Goal: Task Accomplishment & Management: Complete application form

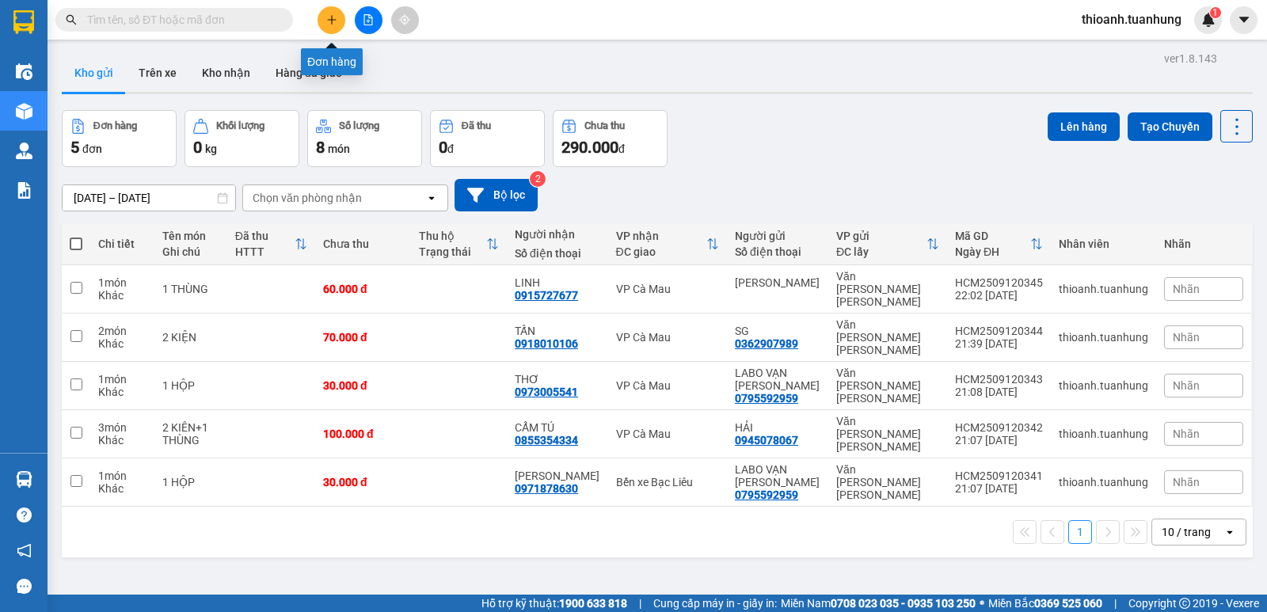
click at [328, 24] on icon "plus" at bounding box center [331, 19] width 11 height 11
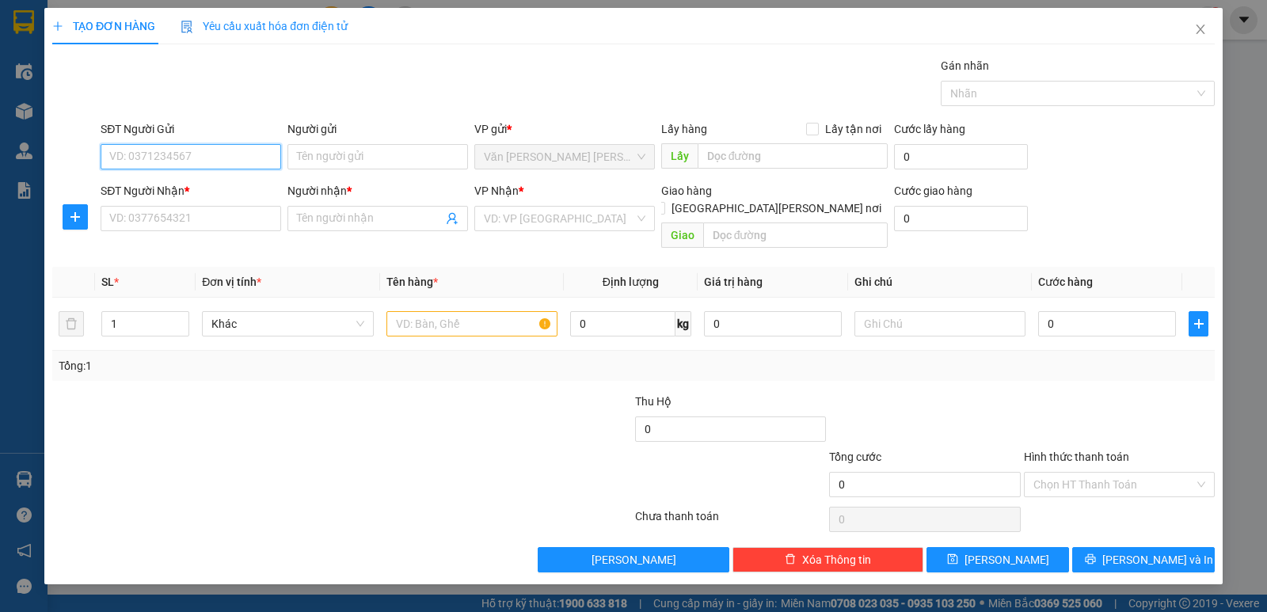
click at [219, 163] on input "SĐT Người Gửi" at bounding box center [191, 156] width 181 height 25
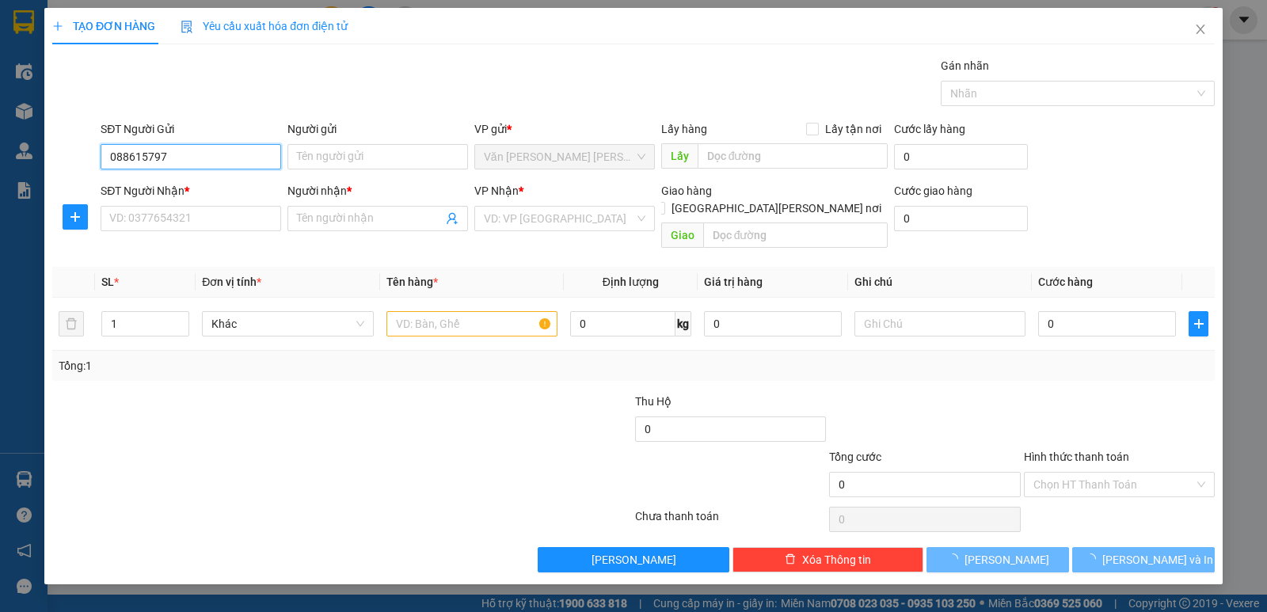
type input "0886157972"
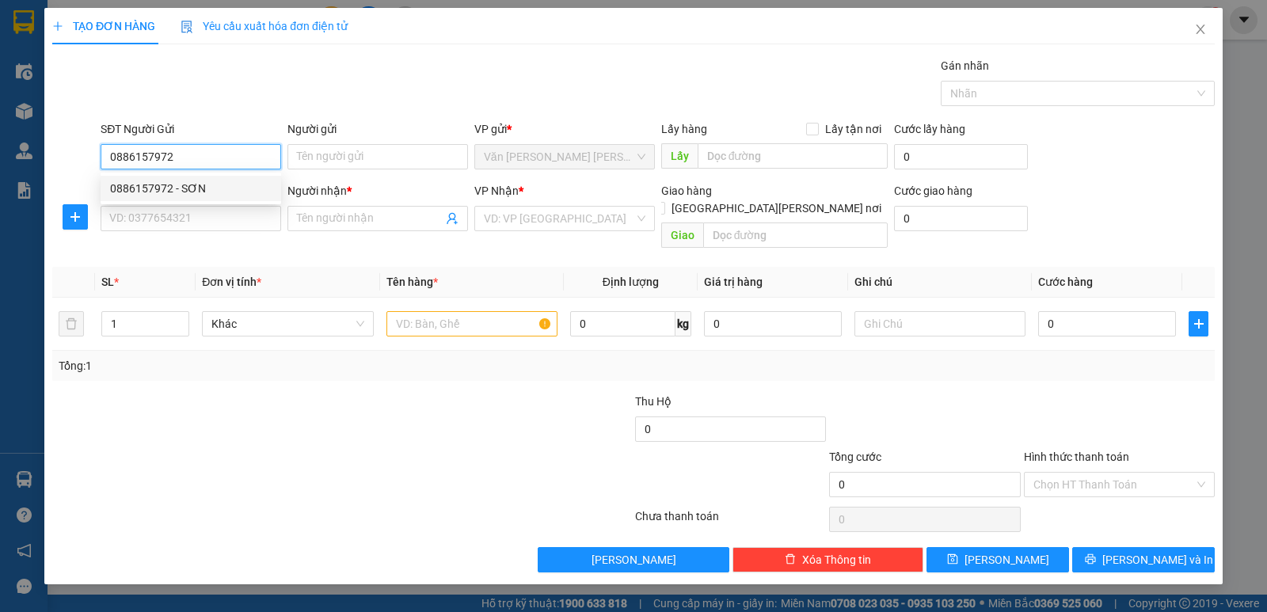
click at [184, 186] on div "0886157972 - SƠN" at bounding box center [191, 188] width 162 height 17
type input "SƠN"
type input "0886157972"
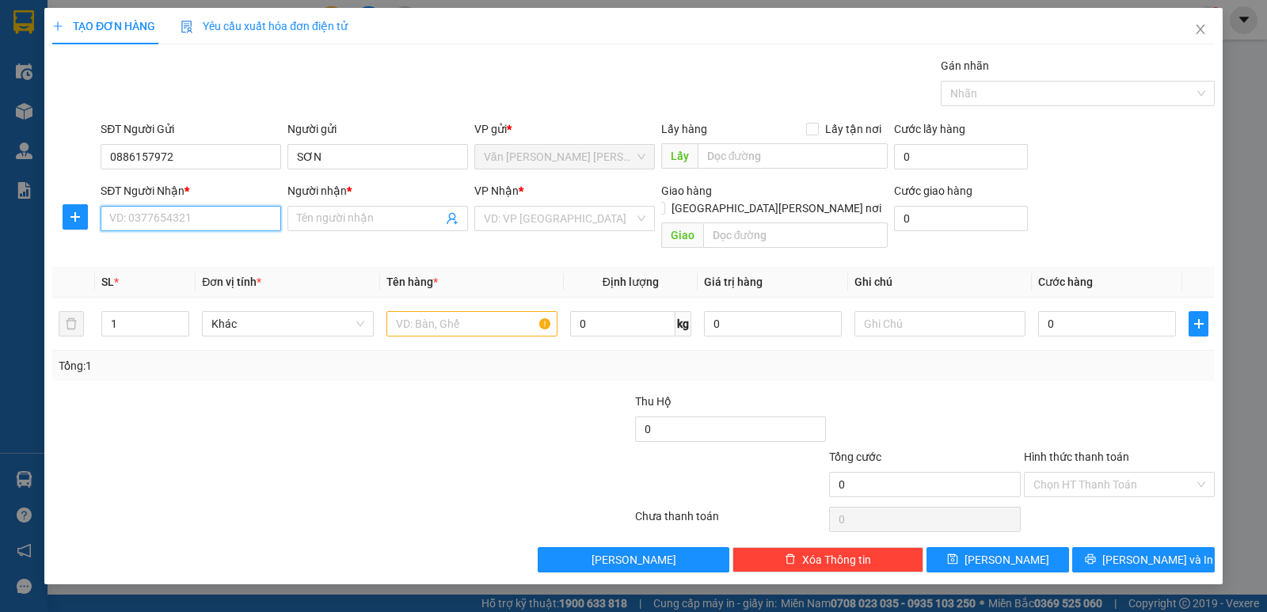
click at [193, 215] on input "SĐT Người Nhận *" at bounding box center [191, 218] width 181 height 25
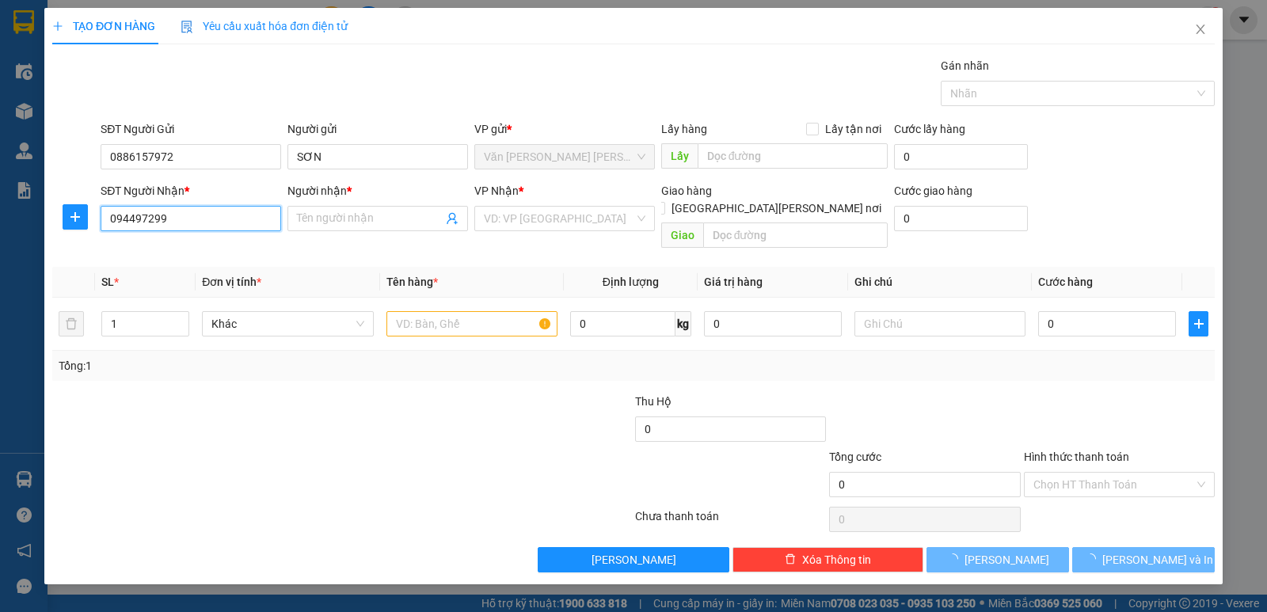
type input "0944972992"
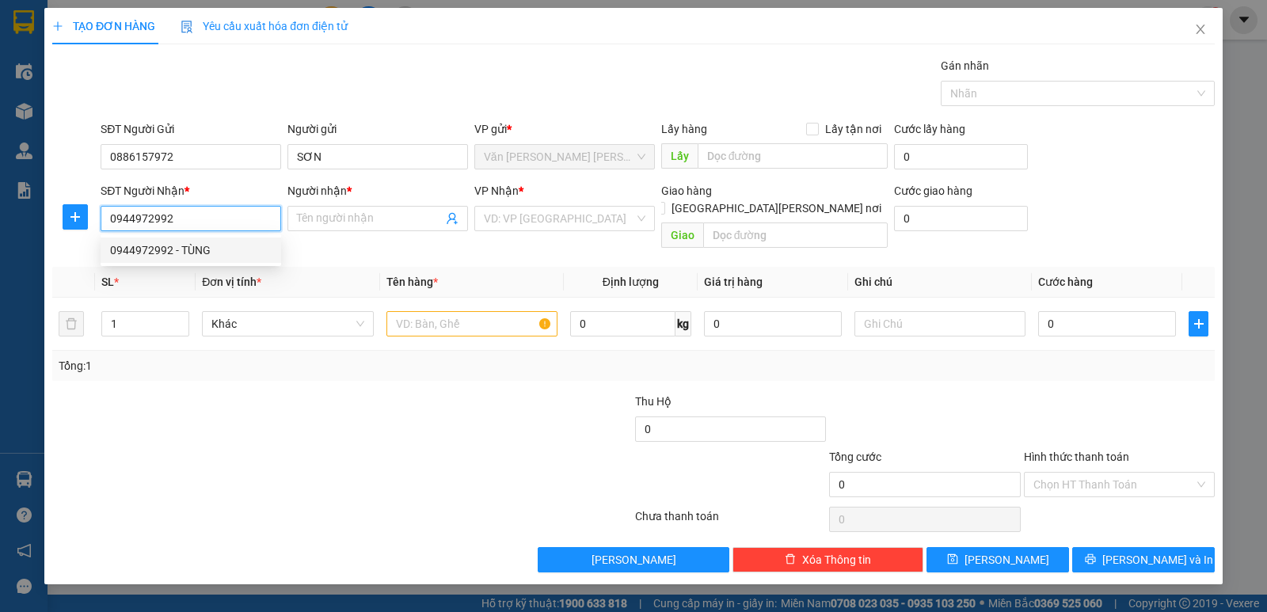
click at [209, 243] on div "0944972992 - TÙNG" at bounding box center [191, 250] width 162 height 17
type input "TÙNG"
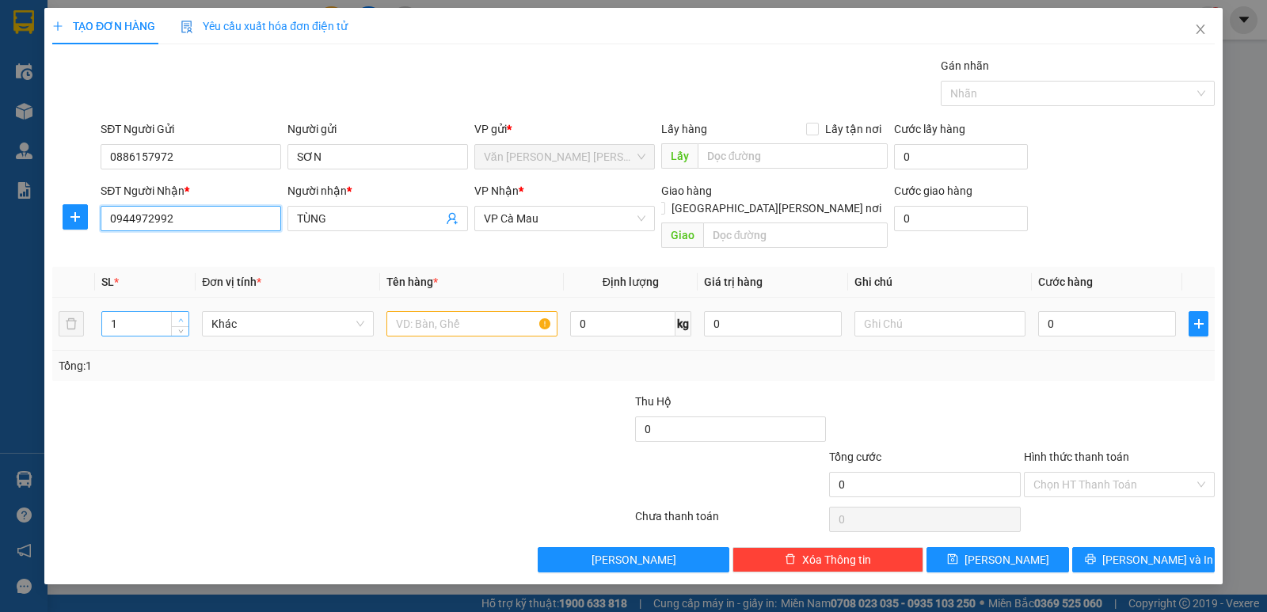
type input "0944972992"
click at [174, 312] on span "Increase Value" at bounding box center [179, 319] width 17 height 14
type input "3"
click at [174, 312] on span "Increase Value" at bounding box center [179, 319] width 17 height 14
click at [421, 311] on input "text" at bounding box center [472, 323] width 171 height 25
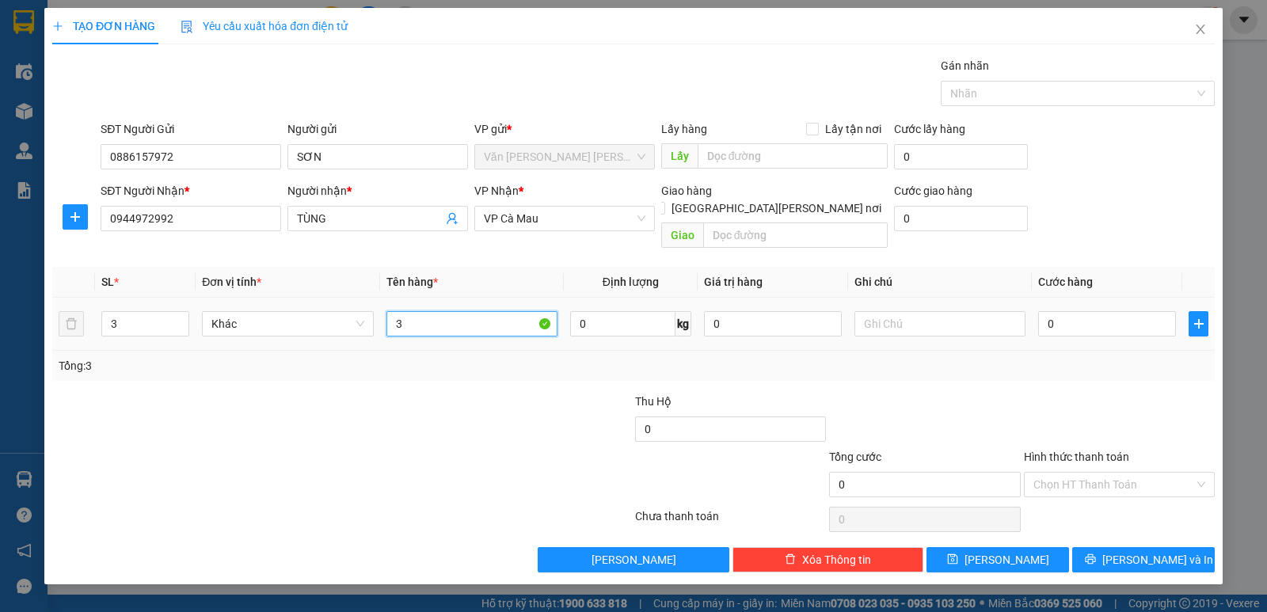
type input "3"
type input "3 THÙNG"
click at [1099, 311] on input "0" at bounding box center [1107, 323] width 138 height 25
type input "3"
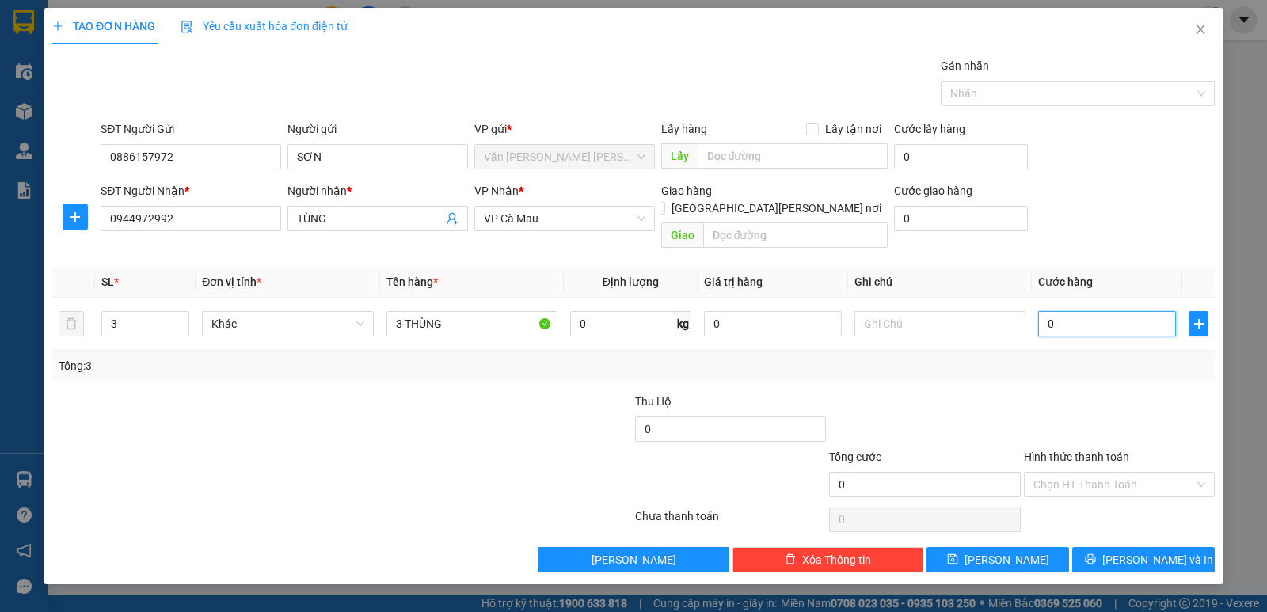
type input "3"
type input "30"
type input "300"
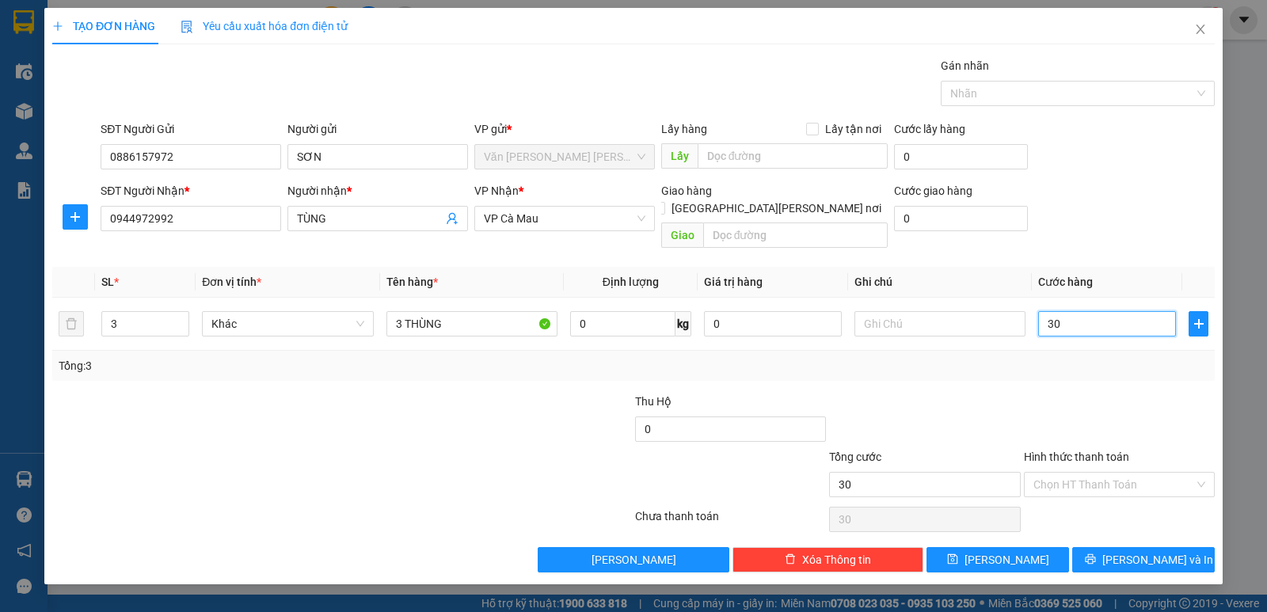
type input "300"
type input "300.000"
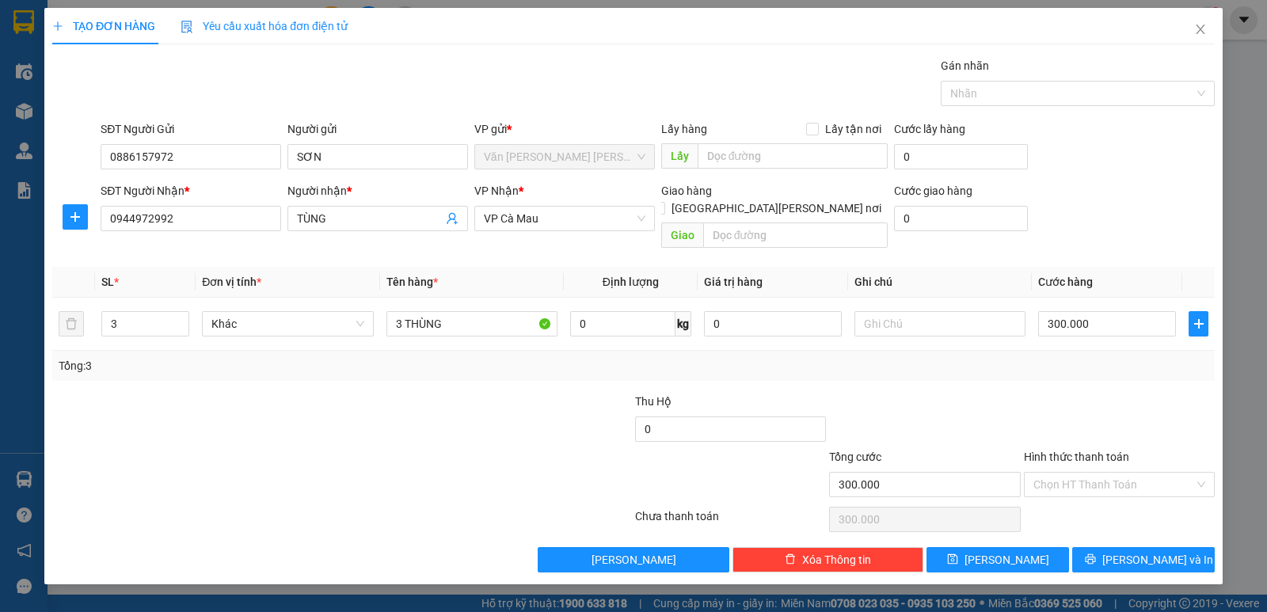
click at [1056, 357] on div "Tổng: 3" at bounding box center [634, 365] width 1150 height 17
click at [1096, 554] on icon "printer" at bounding box center [1090, 559] width 10 height 10
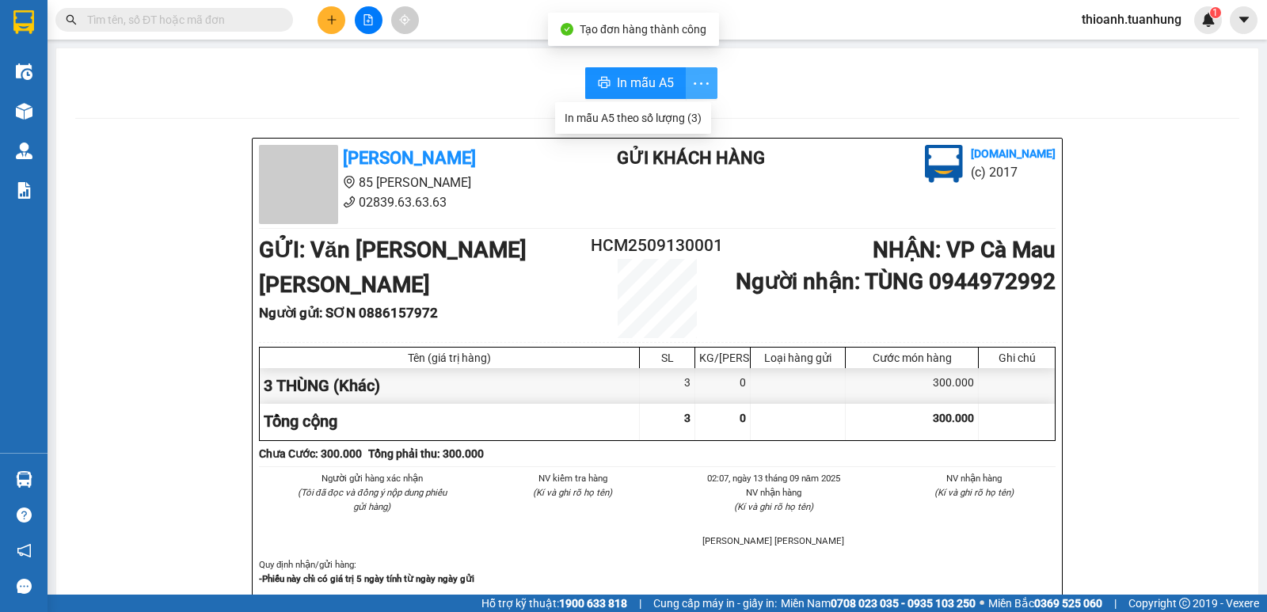
click at [694, 76] on icon "more" at bounding box center [702, 84] width 20 height 20
click at [659, 114] on div "In mẫu A5 theo số lượng (3)" at bounding box center [633, 117] width 137 height 17
click at [194, 17] on input "text" at bounding box center [180, 19] width 187 height 17
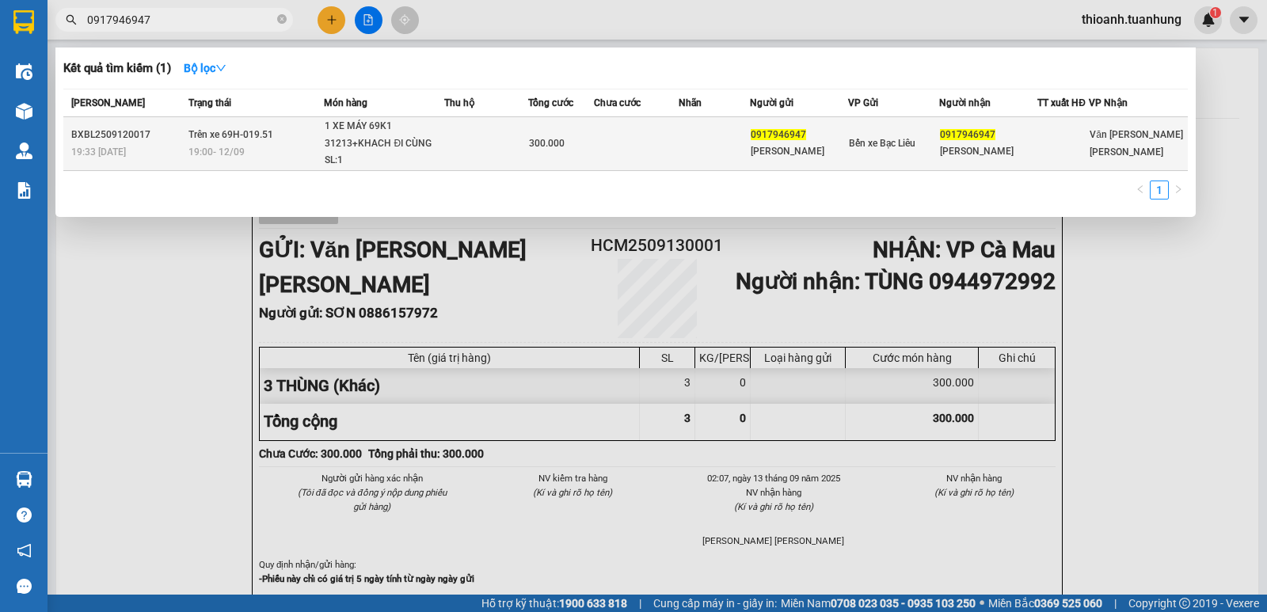
type input "0917946947"
click at [825, 151] on div "LÊ VĂN KHIÊM" at bounding box center [799, 151] width 97 height 17
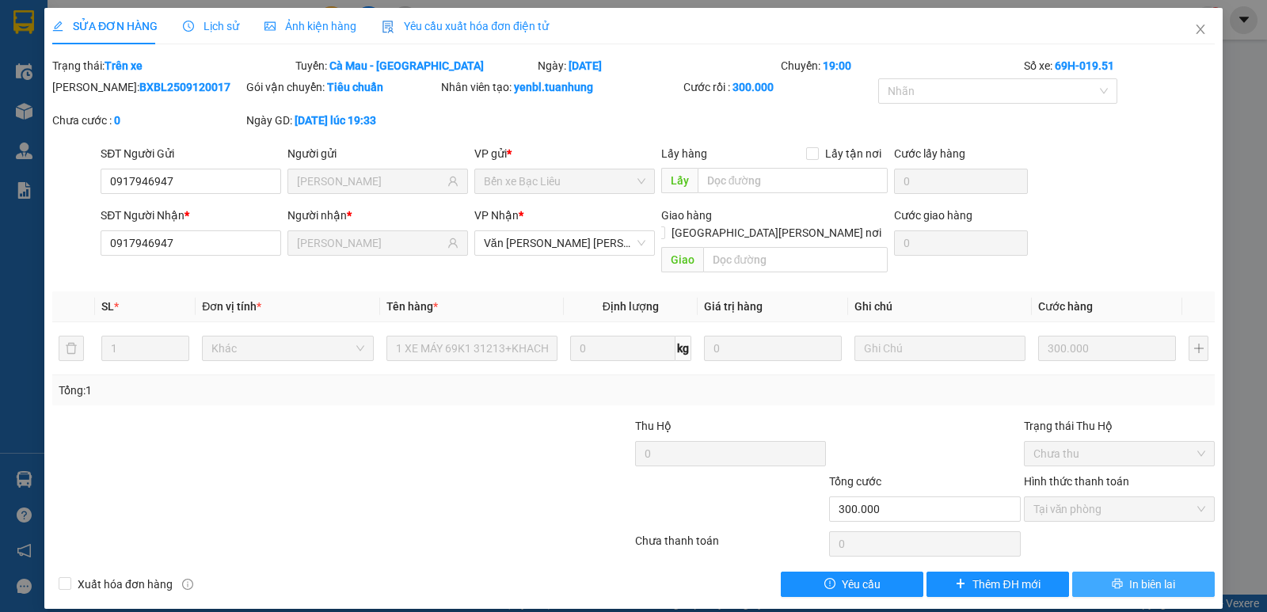
click at [1160, 576] on span "In biên lai" at bounding box center [1153, 584] width 46 height 17
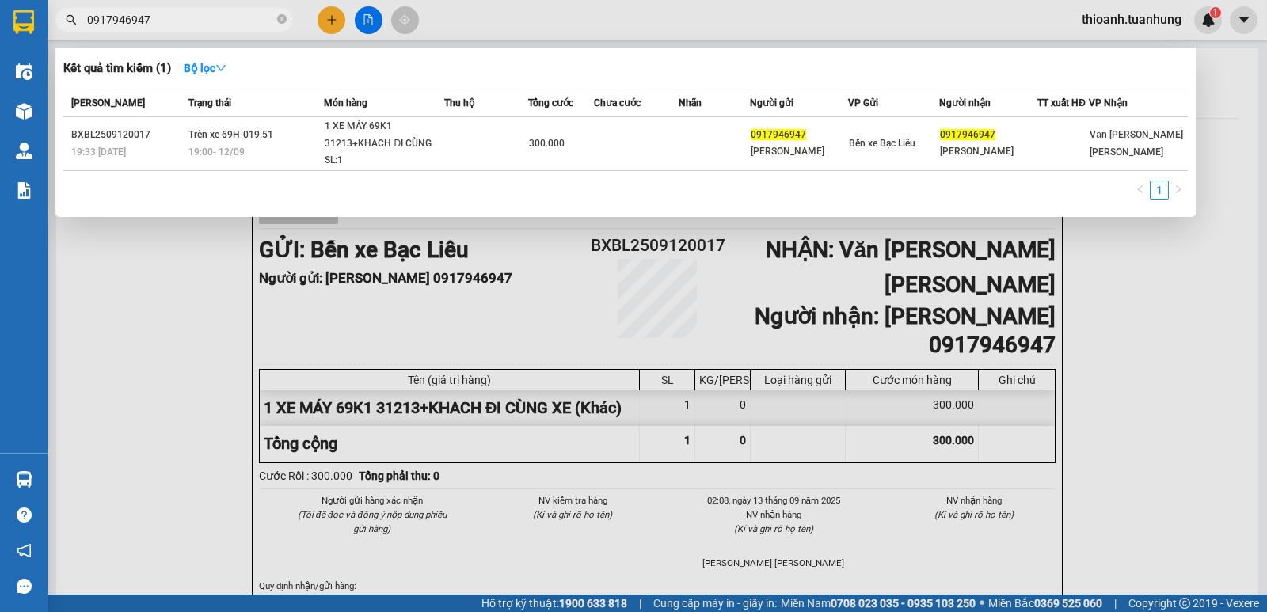
click at [220, 20] on input "0917946947" at bounding box center [180, 19] width 187 height 17
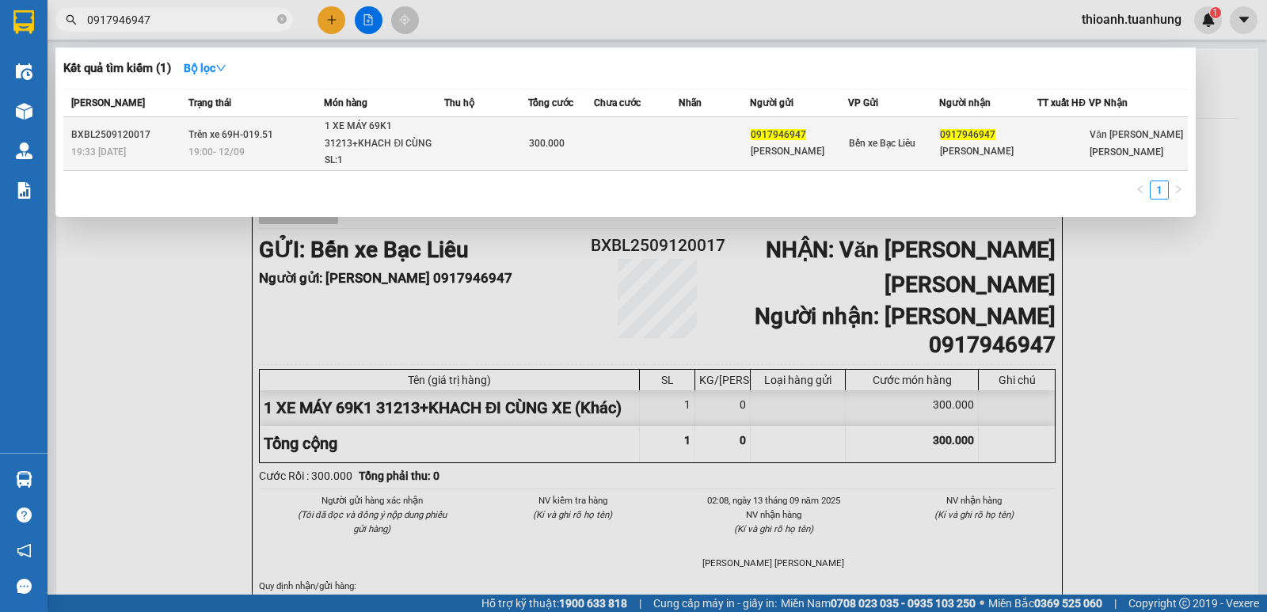
click at [687, 144] on td at bounding box center [714, 144] width 71 height 54
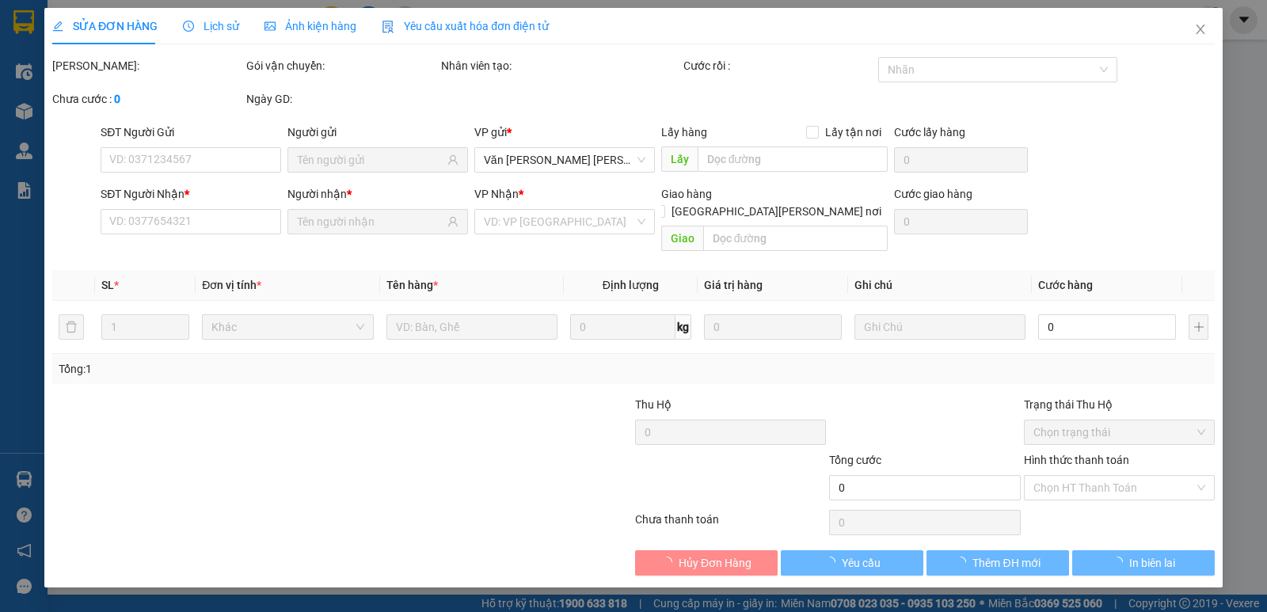
type input "0917946947"
type input "LÊ VĂN KHIÊM"
type input "0917946947"
type input "LÊ VĂN KHIÊM"
type input "300.000"
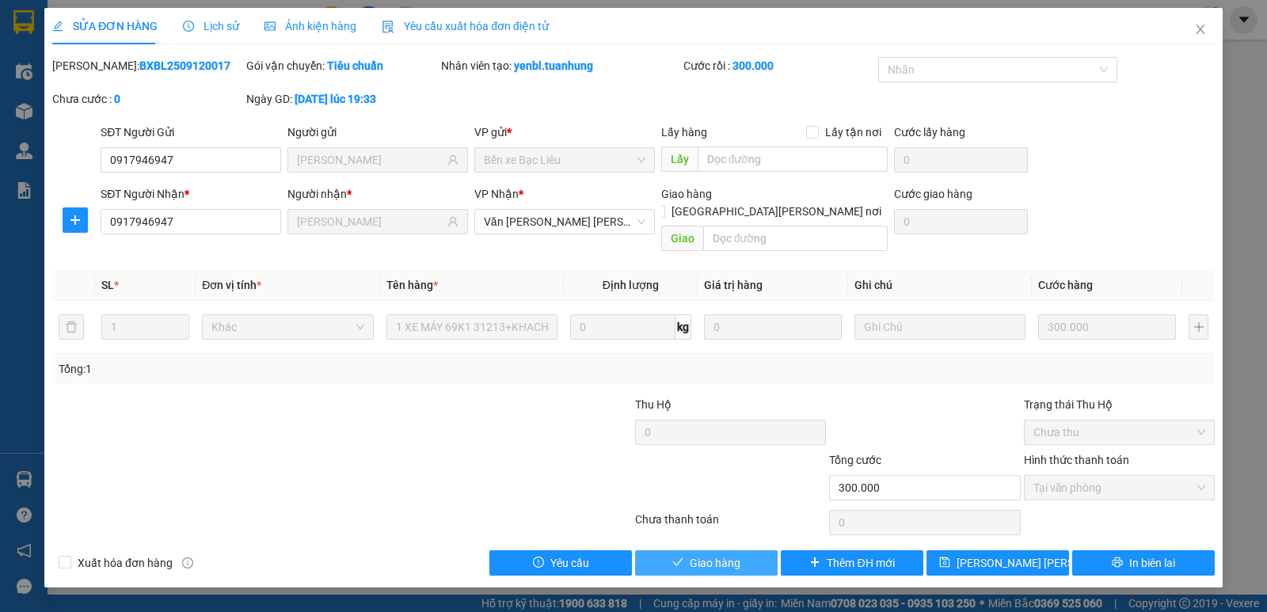
click at [709, 554] on span "Giao hàng" at bounding box center [715, 562] width 51 height 17
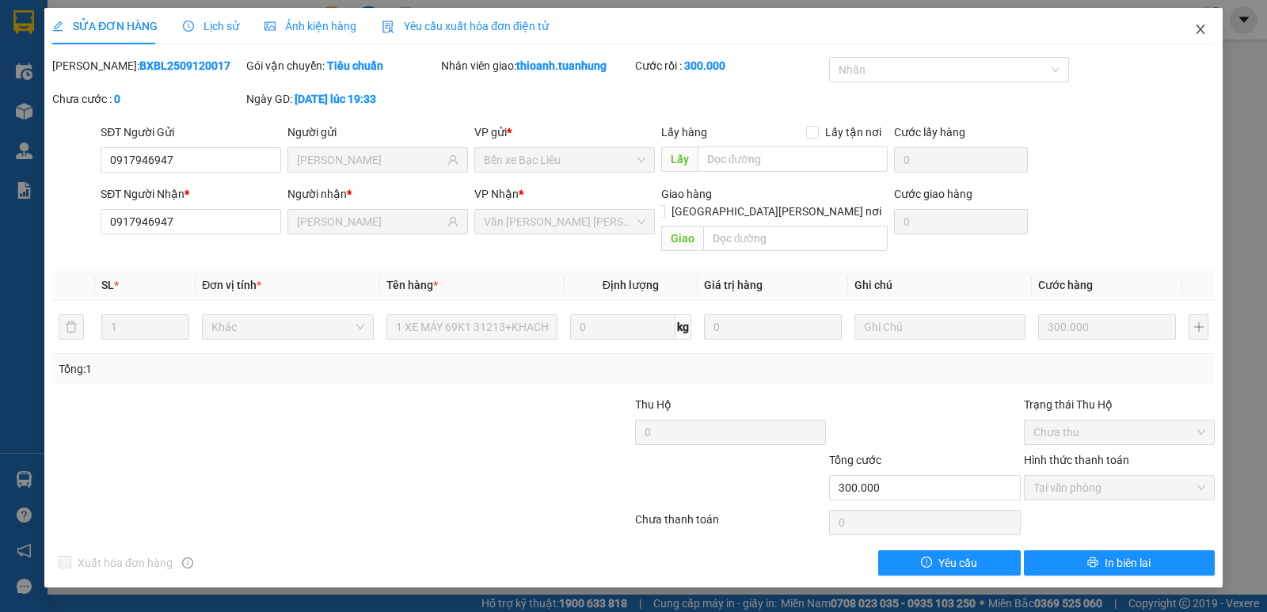
click at [1197, 25] on icon "close" at bounding box center [1201, 29] width 13 height 13
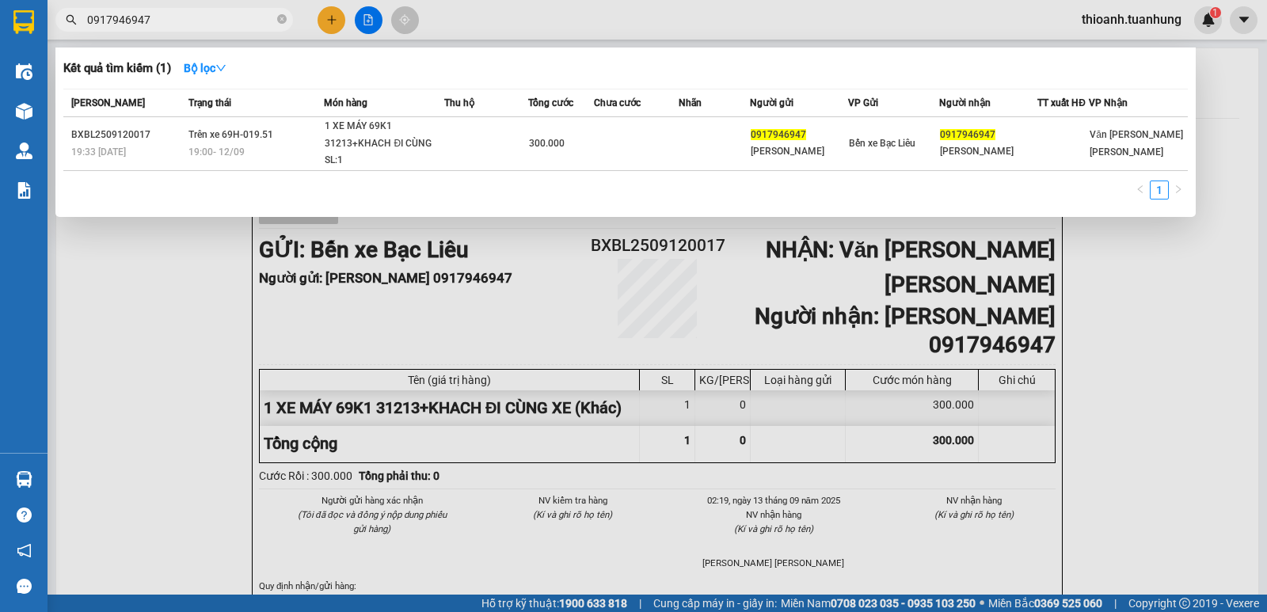
click at [201, 14] on input "0917946947" at bounding box center [180, 19] width 187 height 17
